Goal: Information Seeking & Learning: Learn about a topic

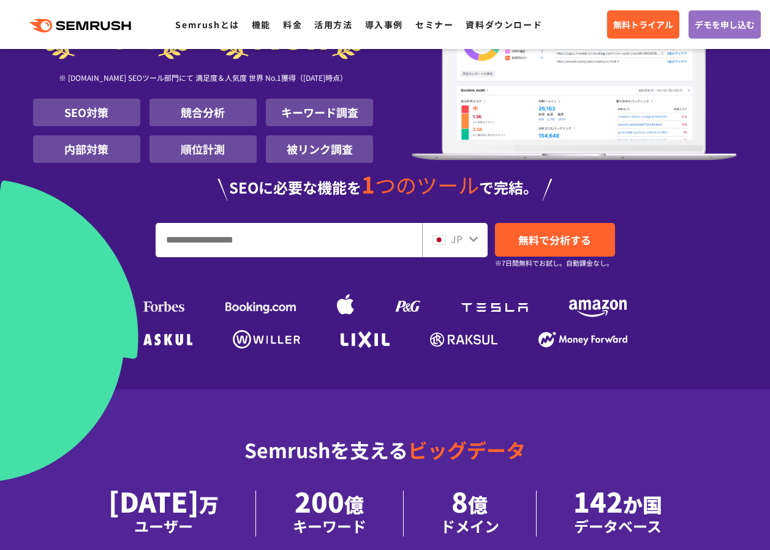
click at [367, 245] on input "URL、キーワードを入力してください" at bounding box center [288, 239] width 265 height 33
type input "**"
click at [566, 245] on span "無料で分析する" at bounding box center [554, 239] width 73 height 15
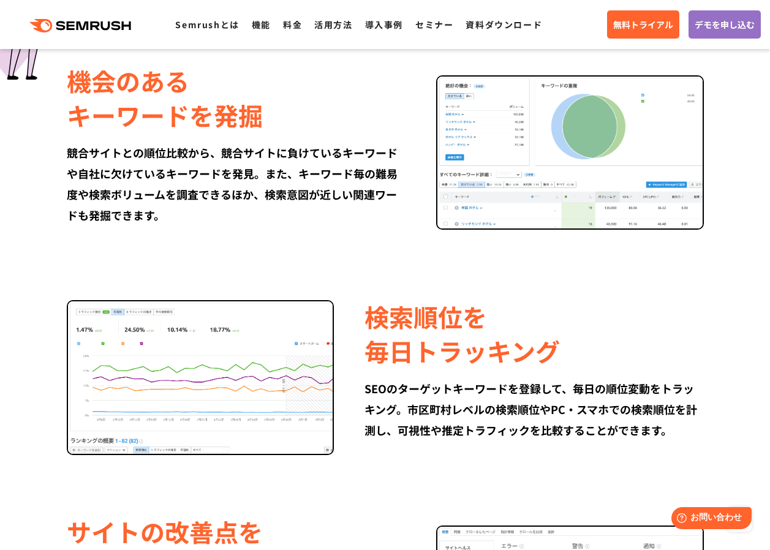
scroll to position [1286, 0]
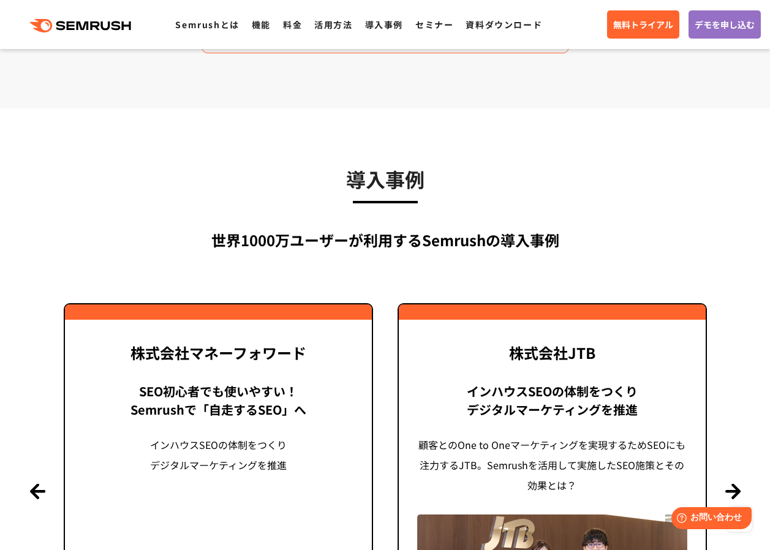
scroll to position [2755, 0]
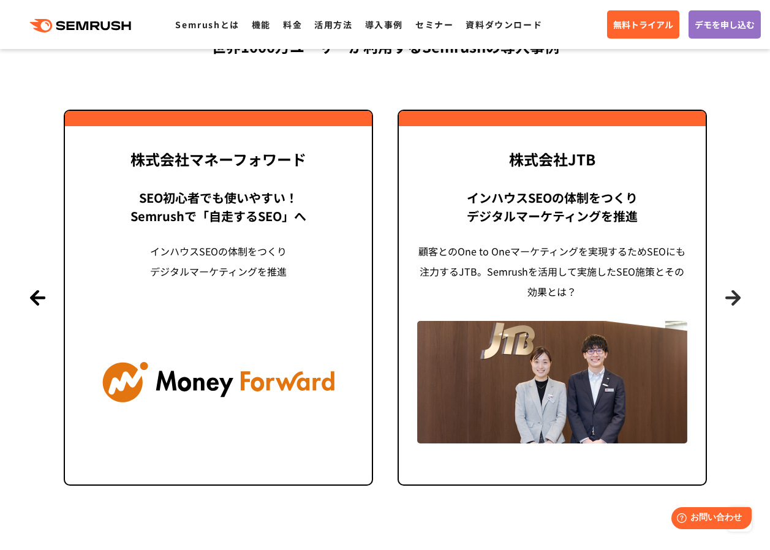
click at [739, 305] on button "Next" at bounding box center [732, 297] width 15 height 15
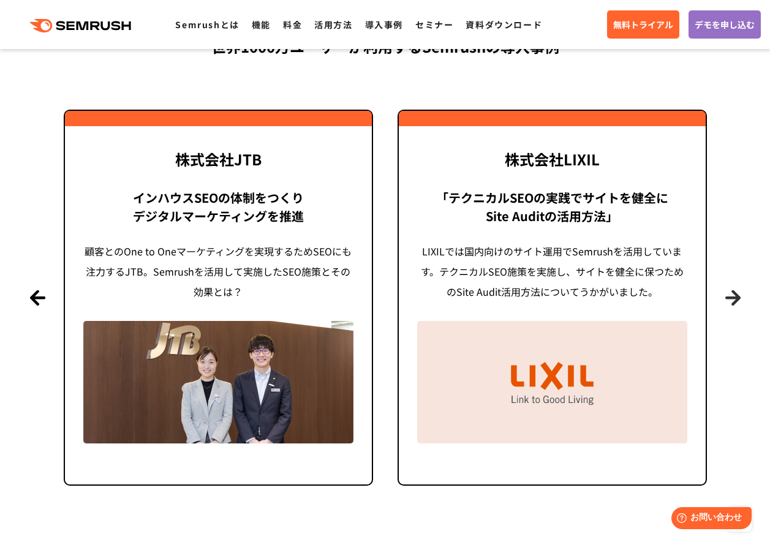
click at [739, 305] on button "Next" at bounding box center [732, 297] width 15 height 15
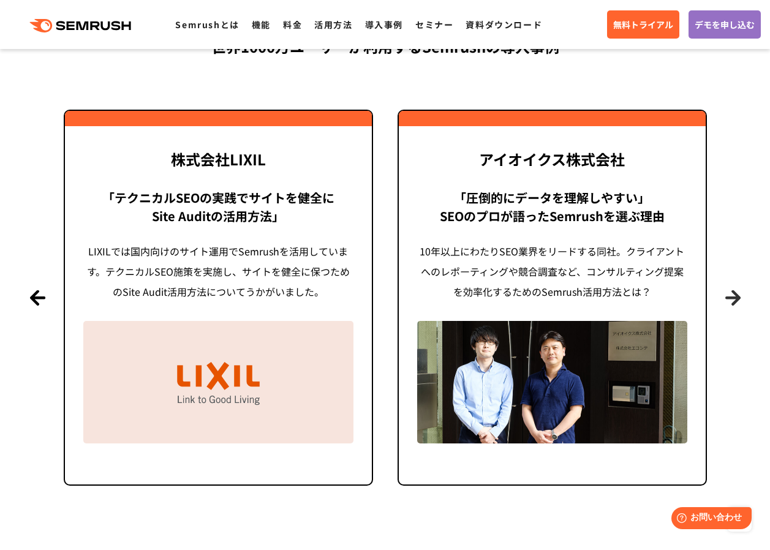
click at [739, 305] on button "Next" at bounding box center [732, 297] width 15 height 15
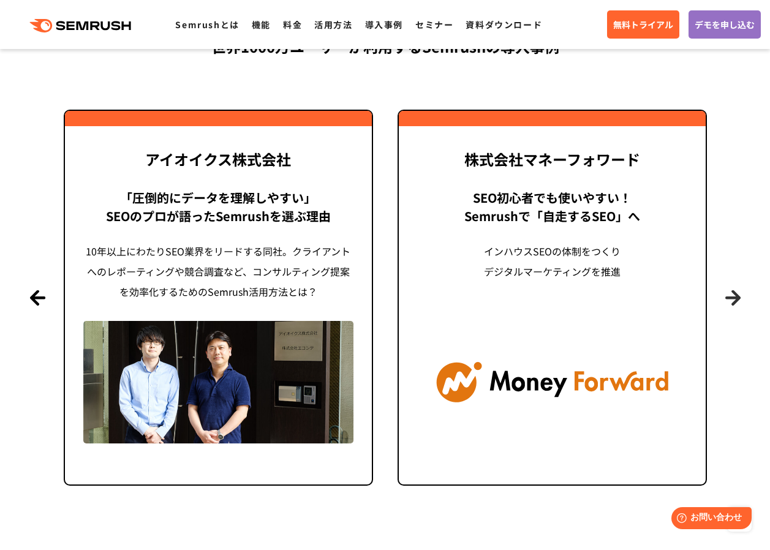
click at [739, 305] on button "Next" at bounding box center [732, 297] width 15 height 15
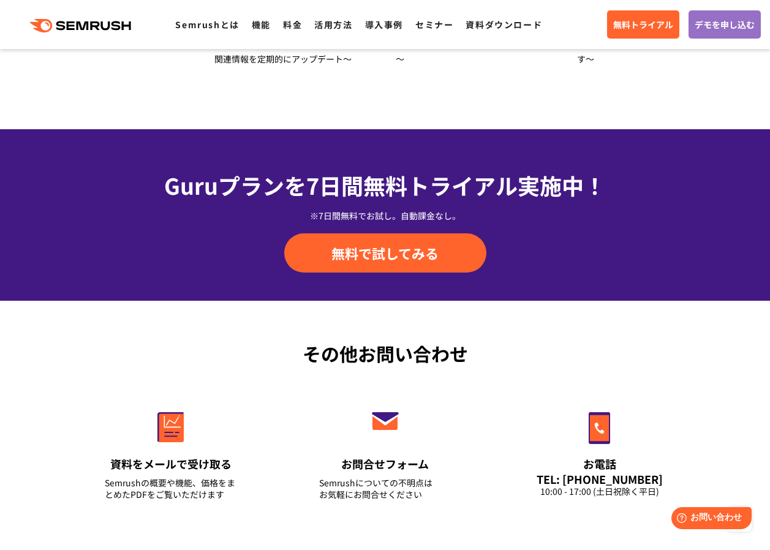
scroll to position [4041, 0]
